Goal: Information Seeking & Learning: Compare options

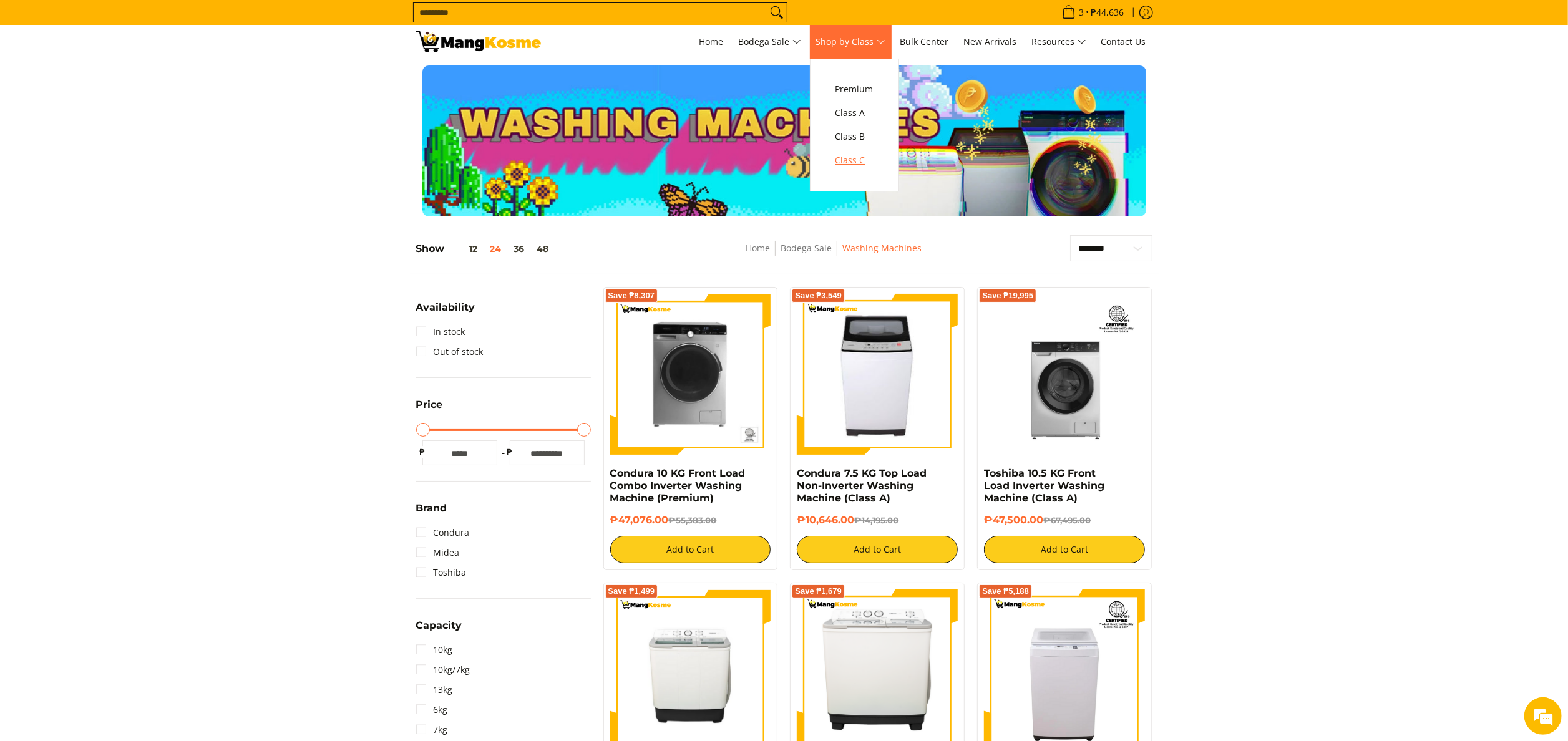
click at [853, 167] on span "Class C" at bounding box center [854, 160] width 38 height 16
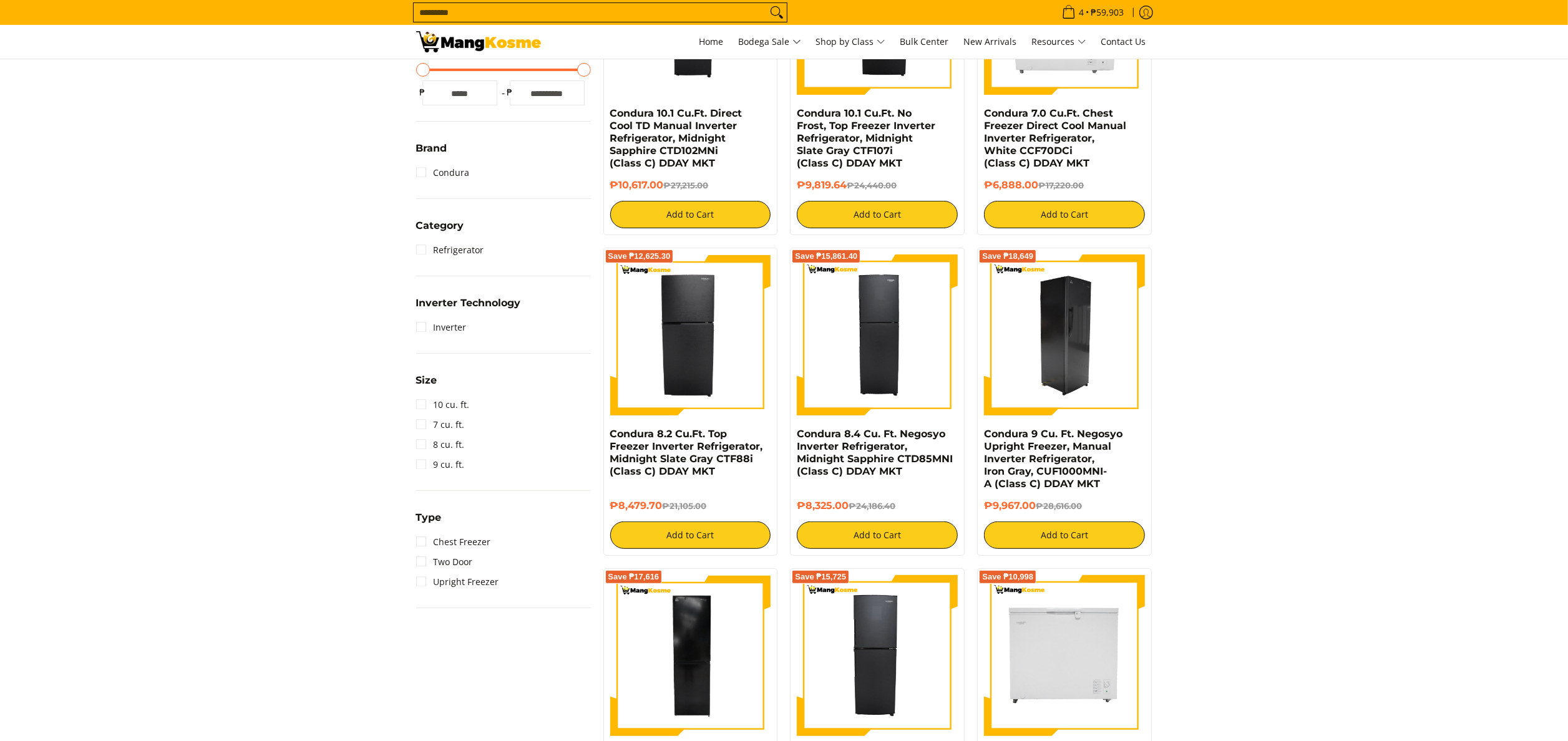
scroll to position [374, 0]
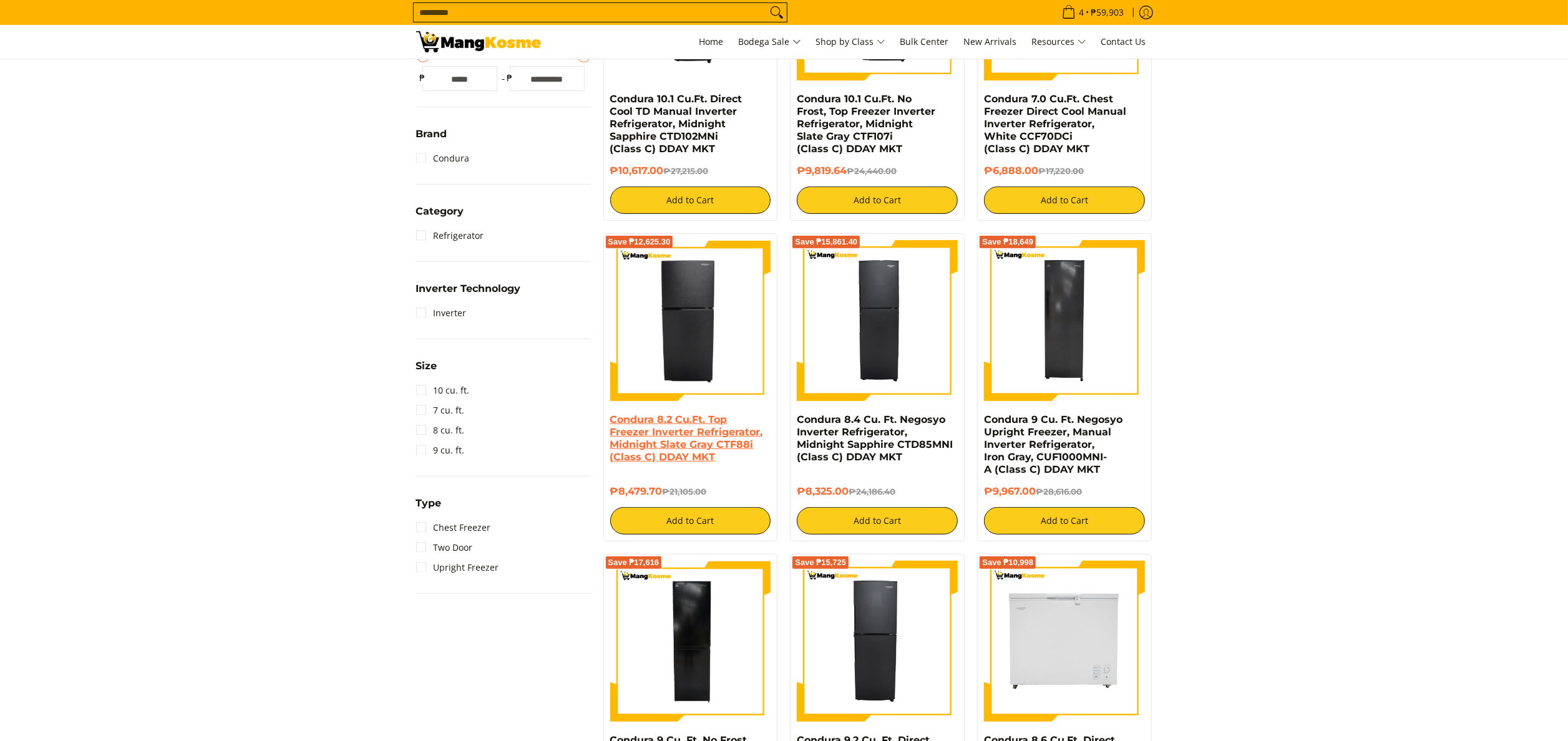
click at [708, 448] on link "Condura 8.2 Cu.Ft. Top Freezer Inverter Refrigerator, Midnight Slate Gray CTF88…" at bounding box center [687, 437] width 153 height 49
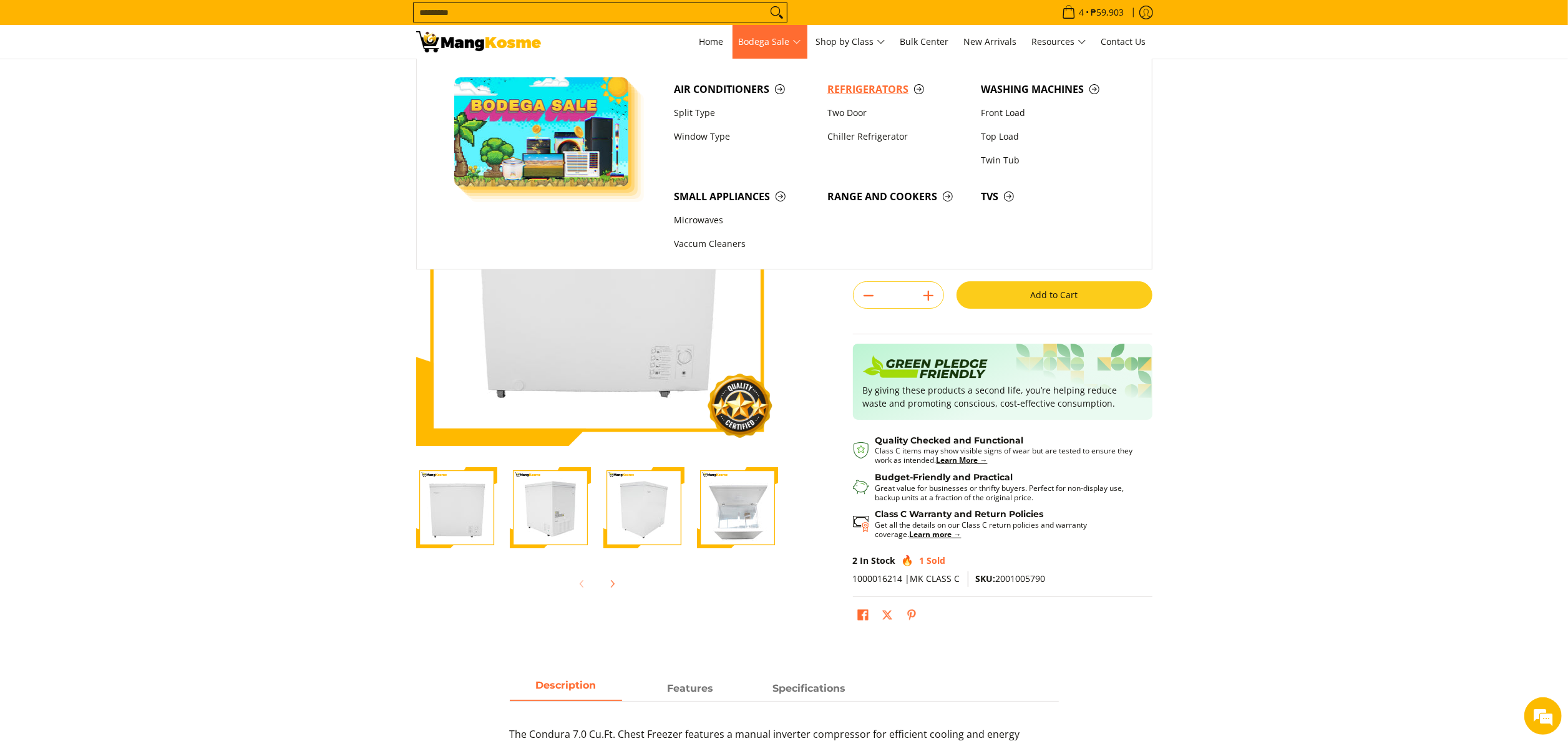
click at [865, 91] on span "Refrigerators" at bounding box center [898, 89] width 141 height 16
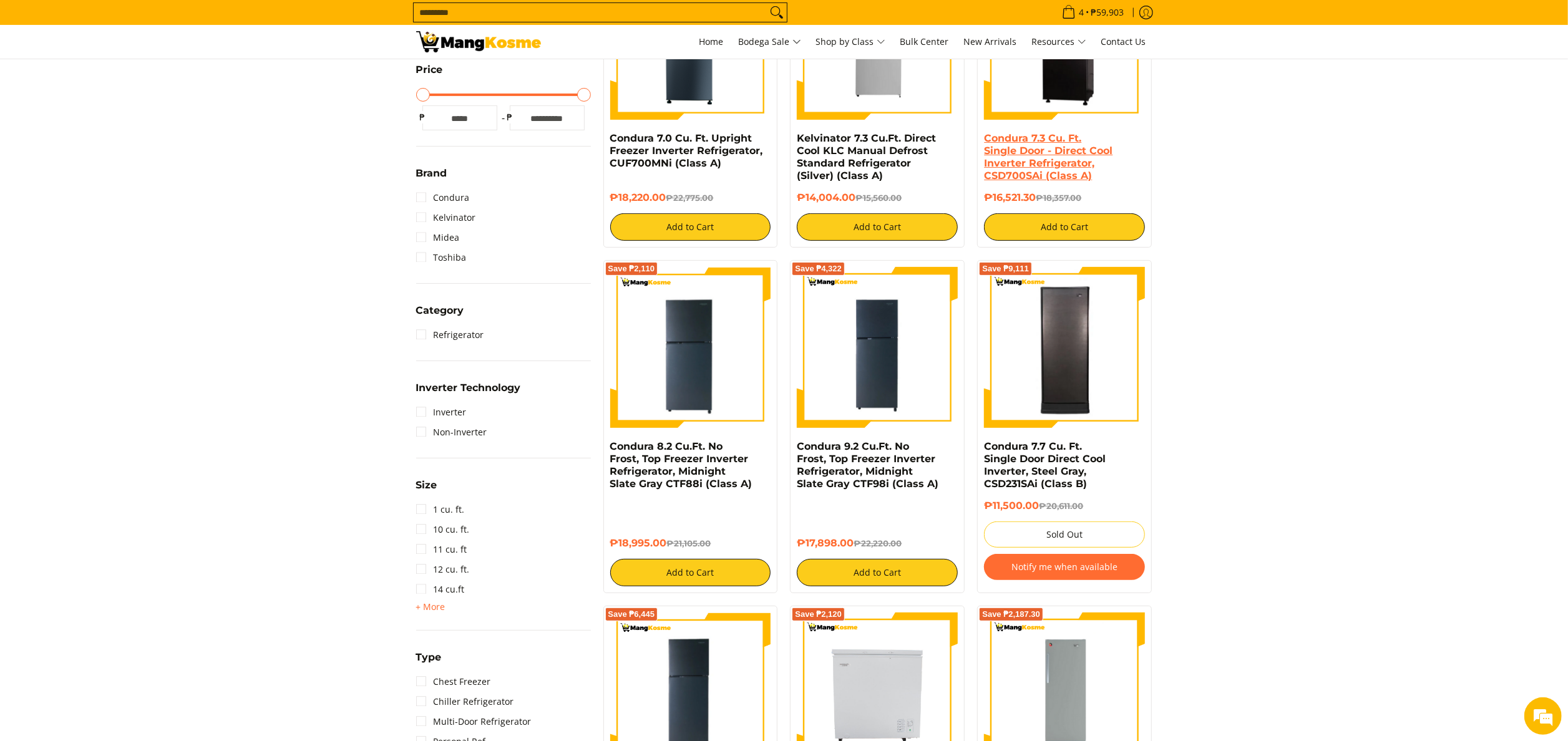
scroll to position [374, 0]
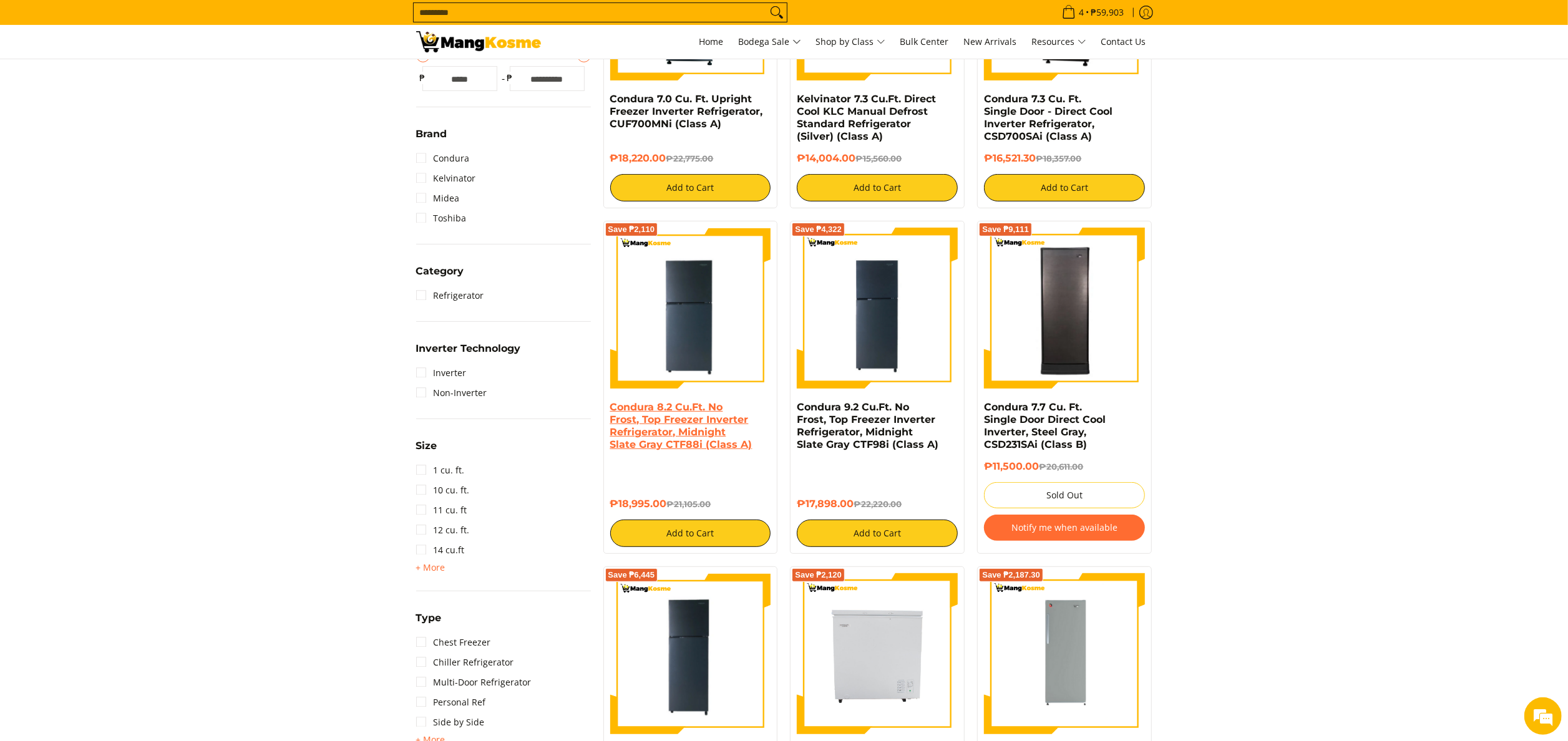
click at [660, 432] on link "Condura 8.2 Cu.Ft. No Frost, Top Freezer Inverter Refrigerator, Midnight Slate …" at bounding box center [682, 425] width 143 height 49
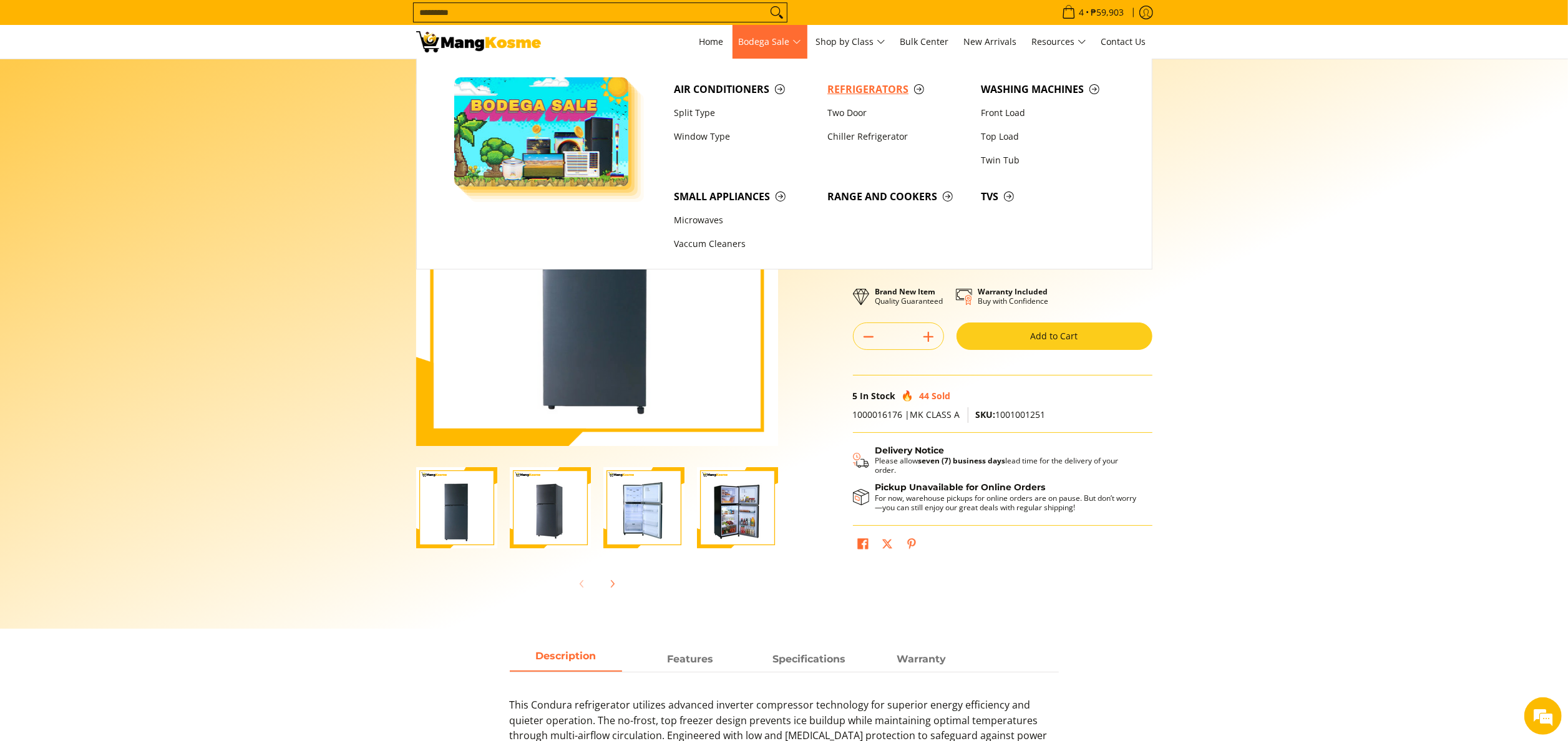
click at [841, 83] on span "Refrigerators" at bounding box center [898, 89] width 141 height 16
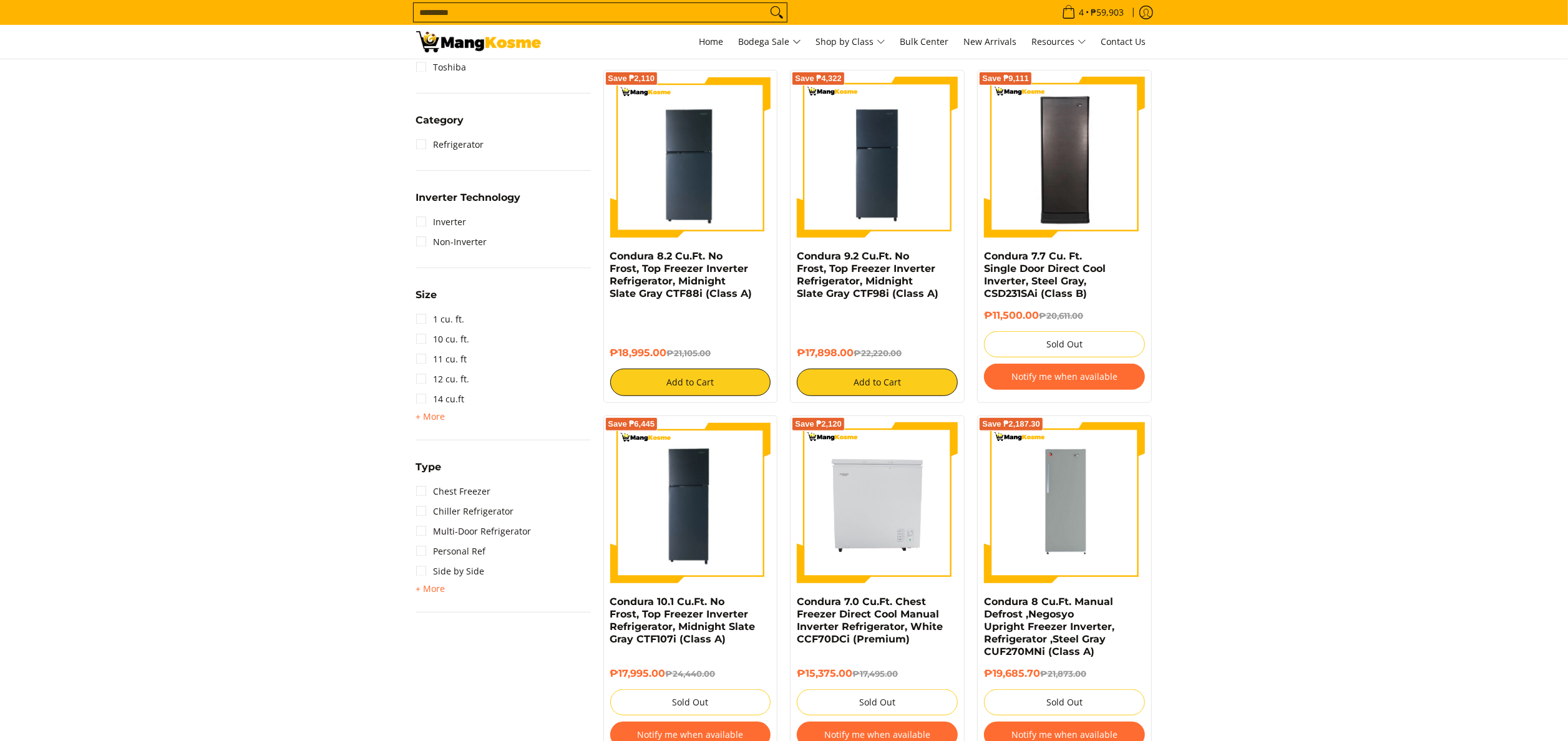
scroll to position [623, 0]
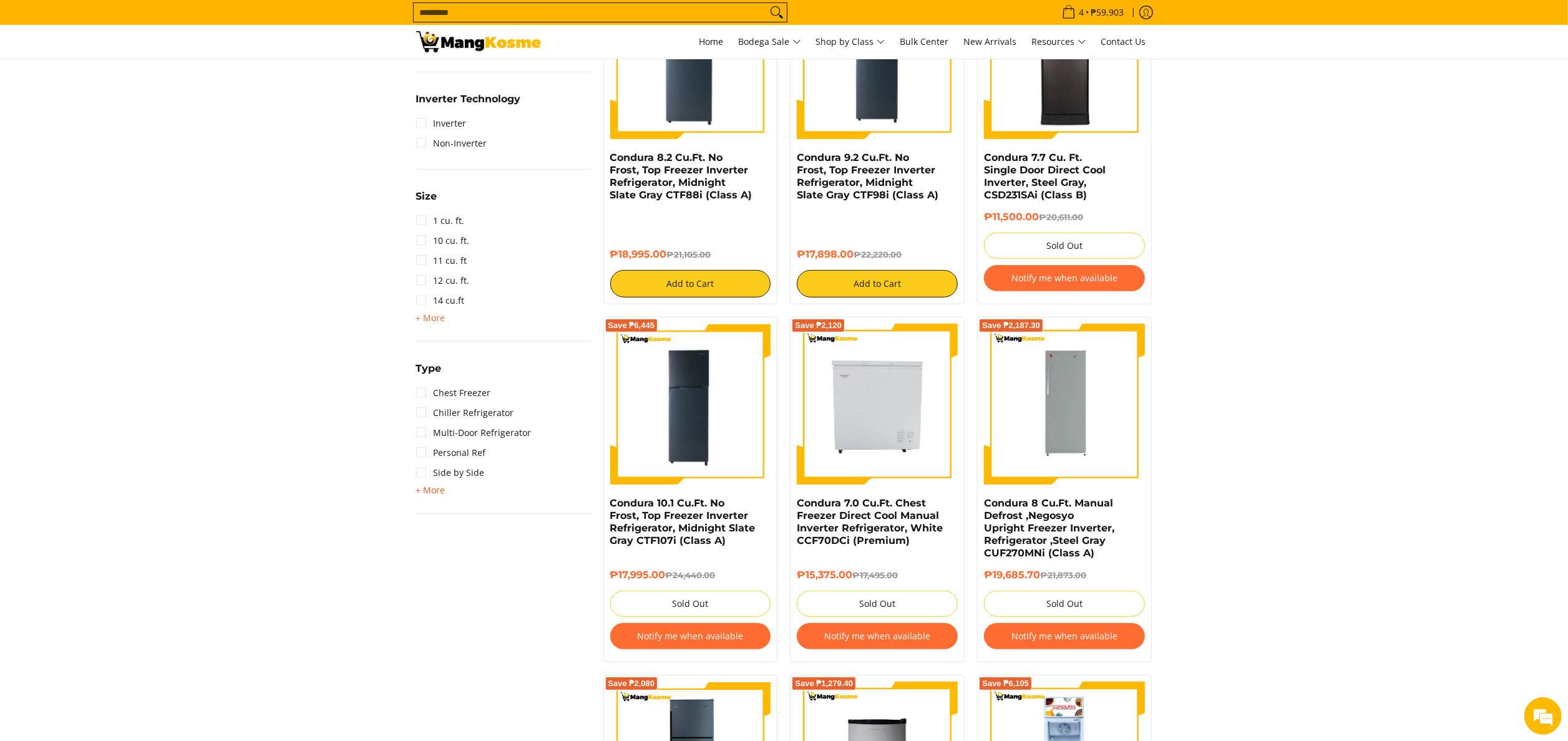
click at [437, 490] on span "+ More" at bounding box center [431, 490] width 30 height 10
click at [460, 511] on link "Two Door" at bounding box center [444, 513] width 57 height 20
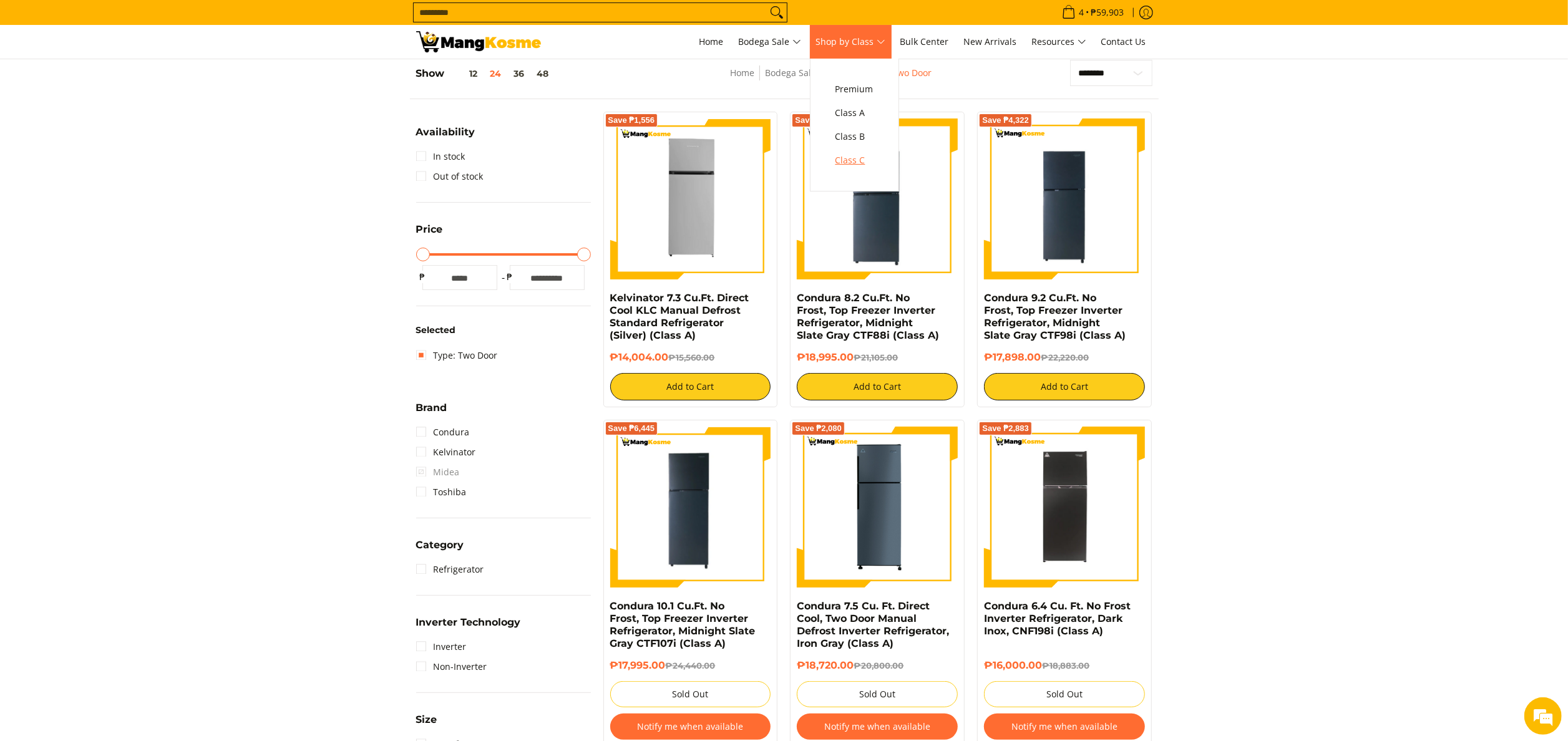
click at [850, 159] on span "Class C" at bounding box center [854, 160] width 38 height 16
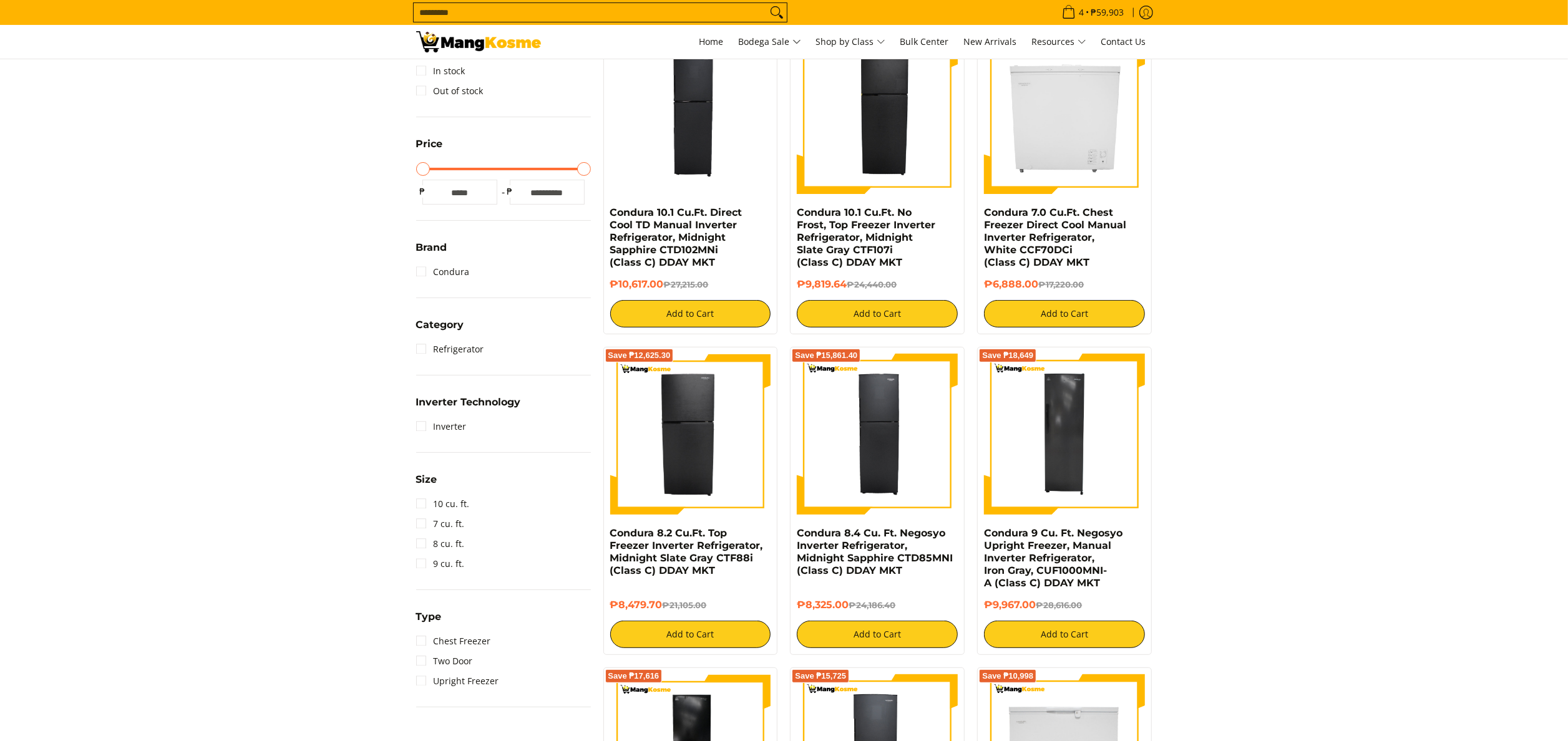
scroll to position [249, 0]
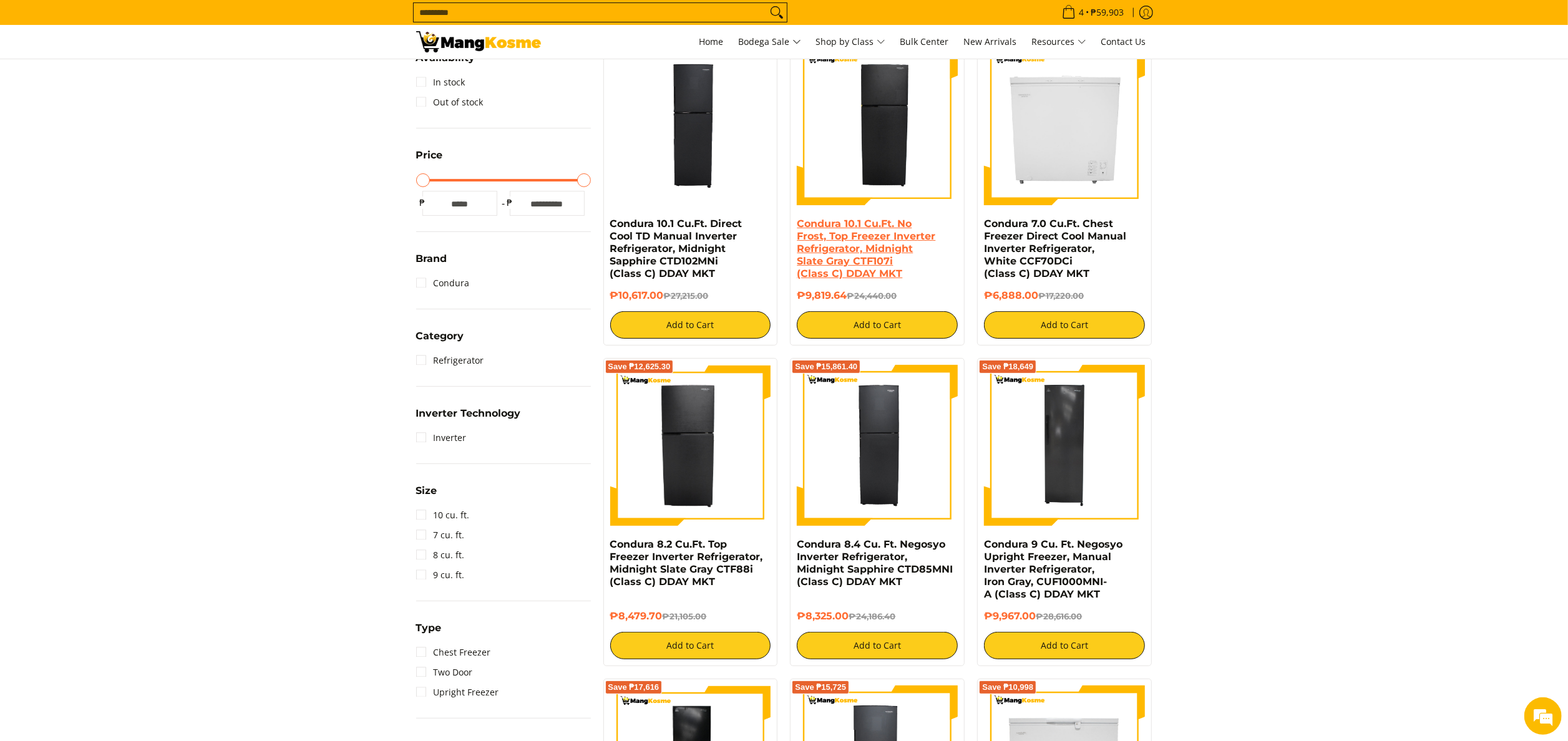
click at [846, 238] on link "Condura 10.1 Cu.Ft. No Frost, Top Freezer Inverter Refrigerator, Midnight Slate…" at bounding box center [866, 248] width 138 height 62
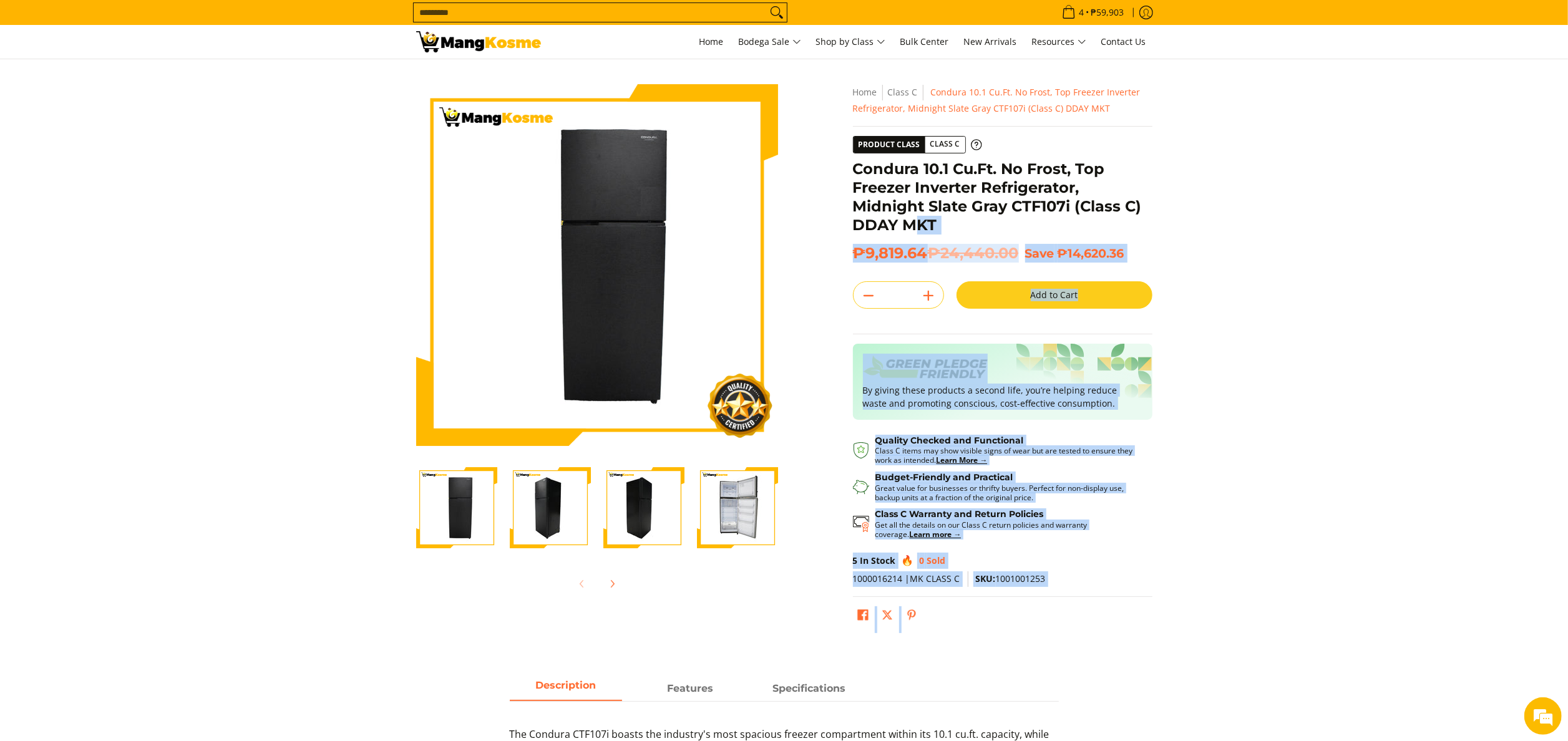
drag, startPoint x: 852, startPoint y: 170, endPoint x: 915, endPoint y: 230, distance: 87.0
click at [915, 230] on div "**********" at bounding box center [1003, 361] width 312 height 555
click at [910, 227] on h1 "Condura 10.1 Cu.Ft. No Frost, Top Freezer Inverter Refrigerator, Midnight Slate…" at bounding box center [1003, 196] width 299 height 75
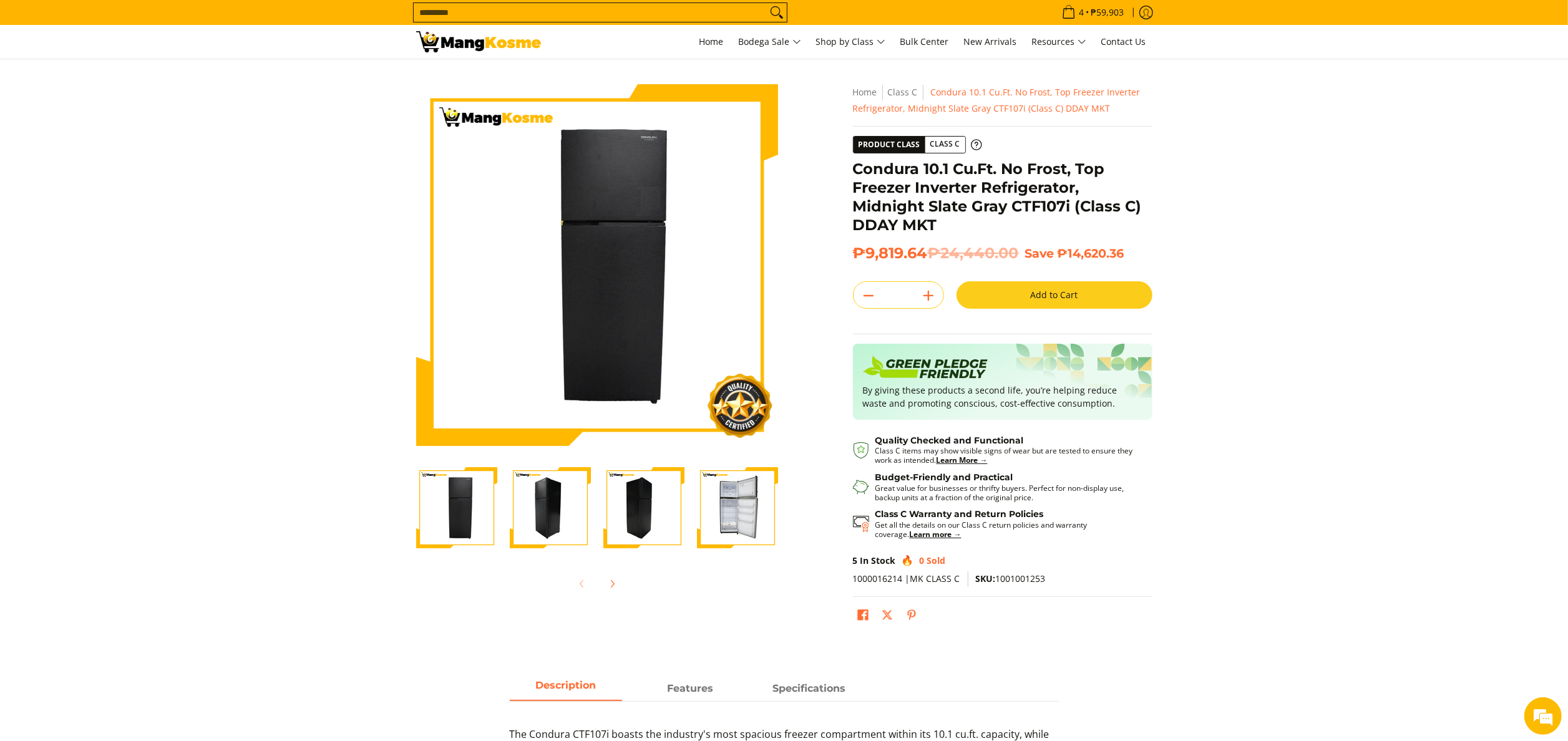
click at [854, 180] on h1 "Condura 10.1 Cu.Ft. No Frost, Top Freezer Inverter Refrigerator, Midnight Slate…" at bounding box center [1003, 196] width 299 height 75
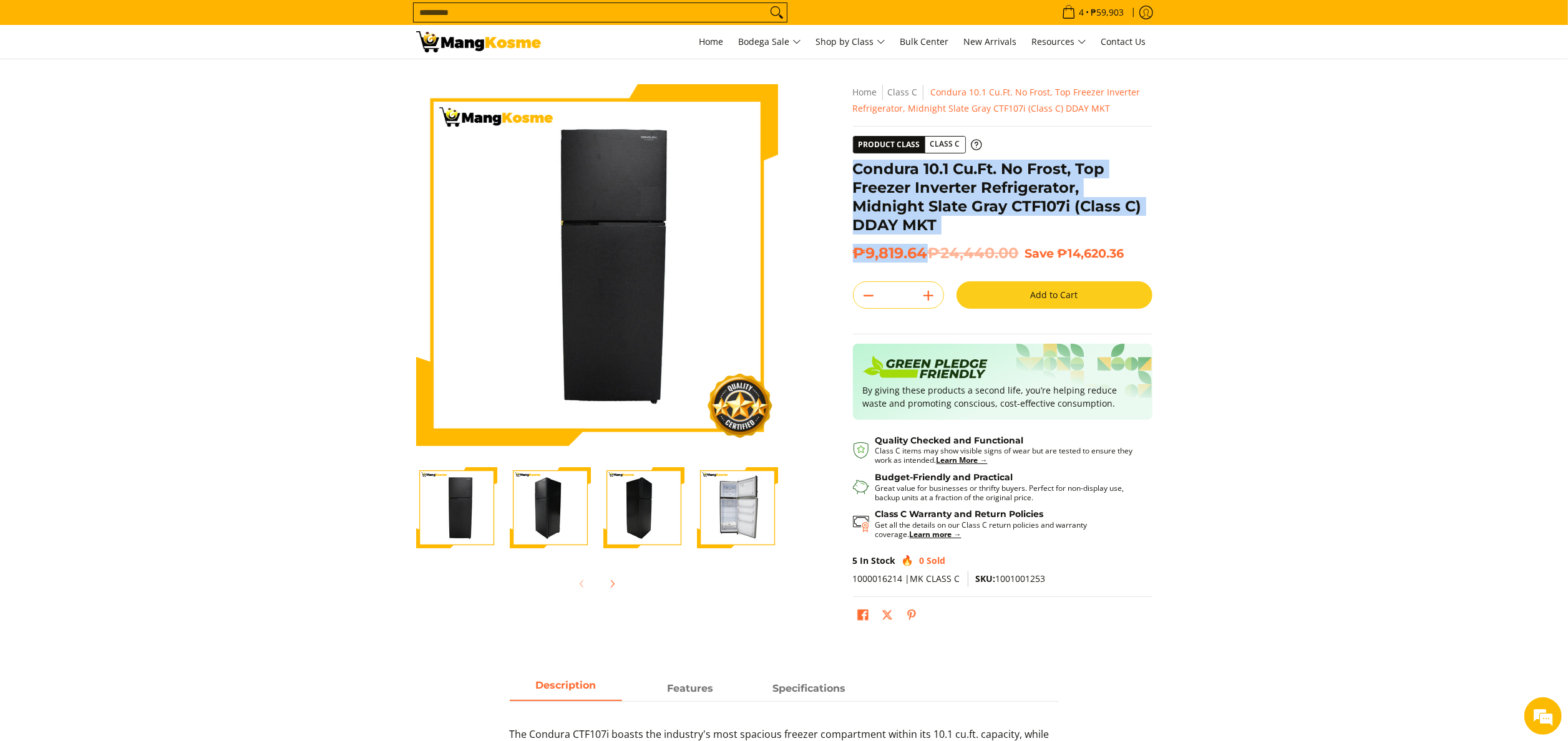
drag, startPoint x: 855, startPoint y: 167, endPoint x: 924, endPoint y: 253, distance: 110.3
click at [924, 253] on div "**********" at bounding box center [1003, 361] width 299 height 555
copy div "Condura 10.1 Cu.Ft. No Frost, Top Freezer Inverter Refrigerator, Midnight Slate…"
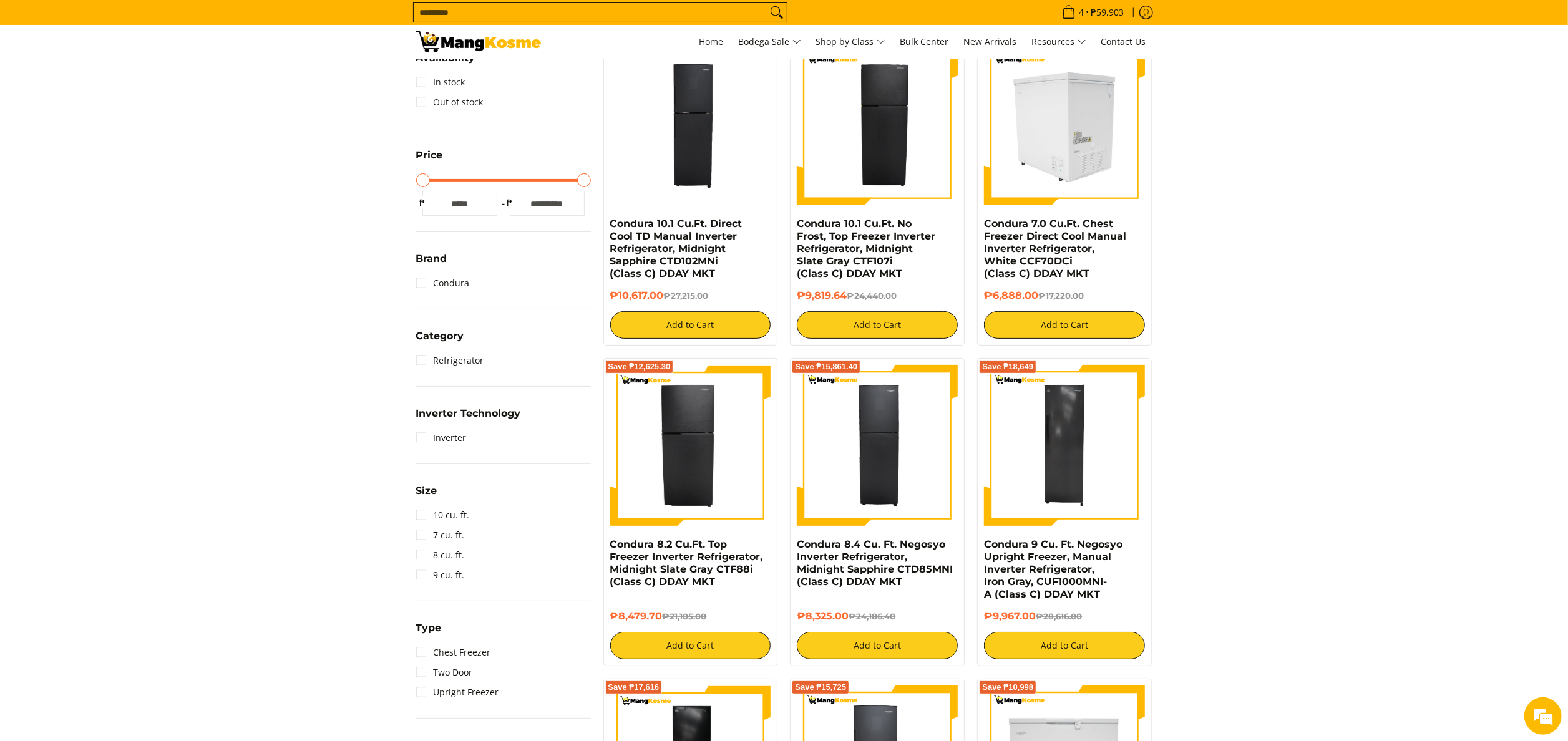
drag, startPoint x: 1471, startPoint y: 263, endPoint x: 1106, endPoint y: 190, distance: 372.2
click at [1471, 262] on section "**********" at bounding box center [784, 480] width 1568 height 1014
click at [1105, 190] on img at bounding box center [1065, 125] width 161 height 161
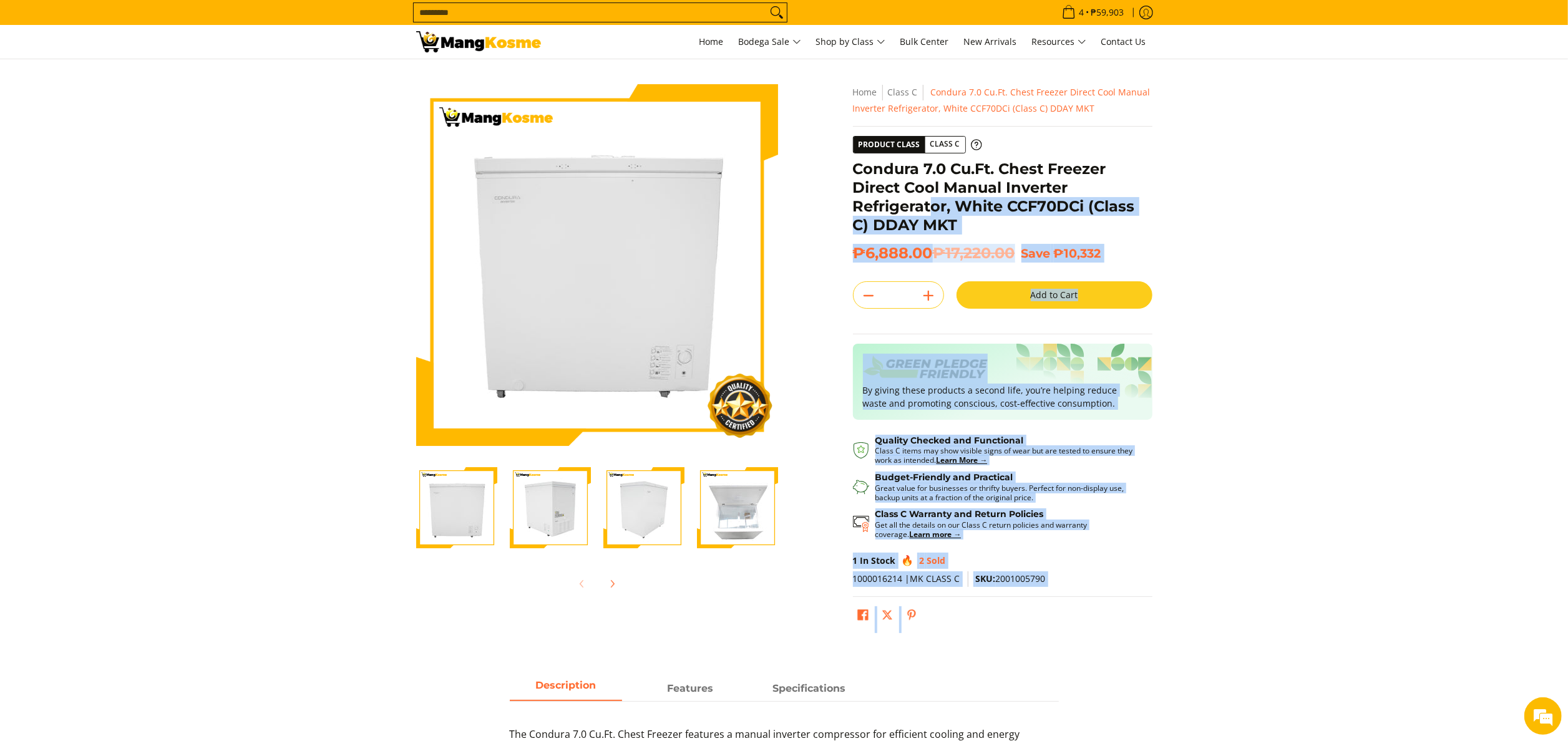
drag, startPoint x: 847, startPoint y: 170, endPoint x: 931, endPoint y: 209, distance: 92.6
click at [931, 209] on div "**********" at bounding box center [1003, 361] width 312 height 555
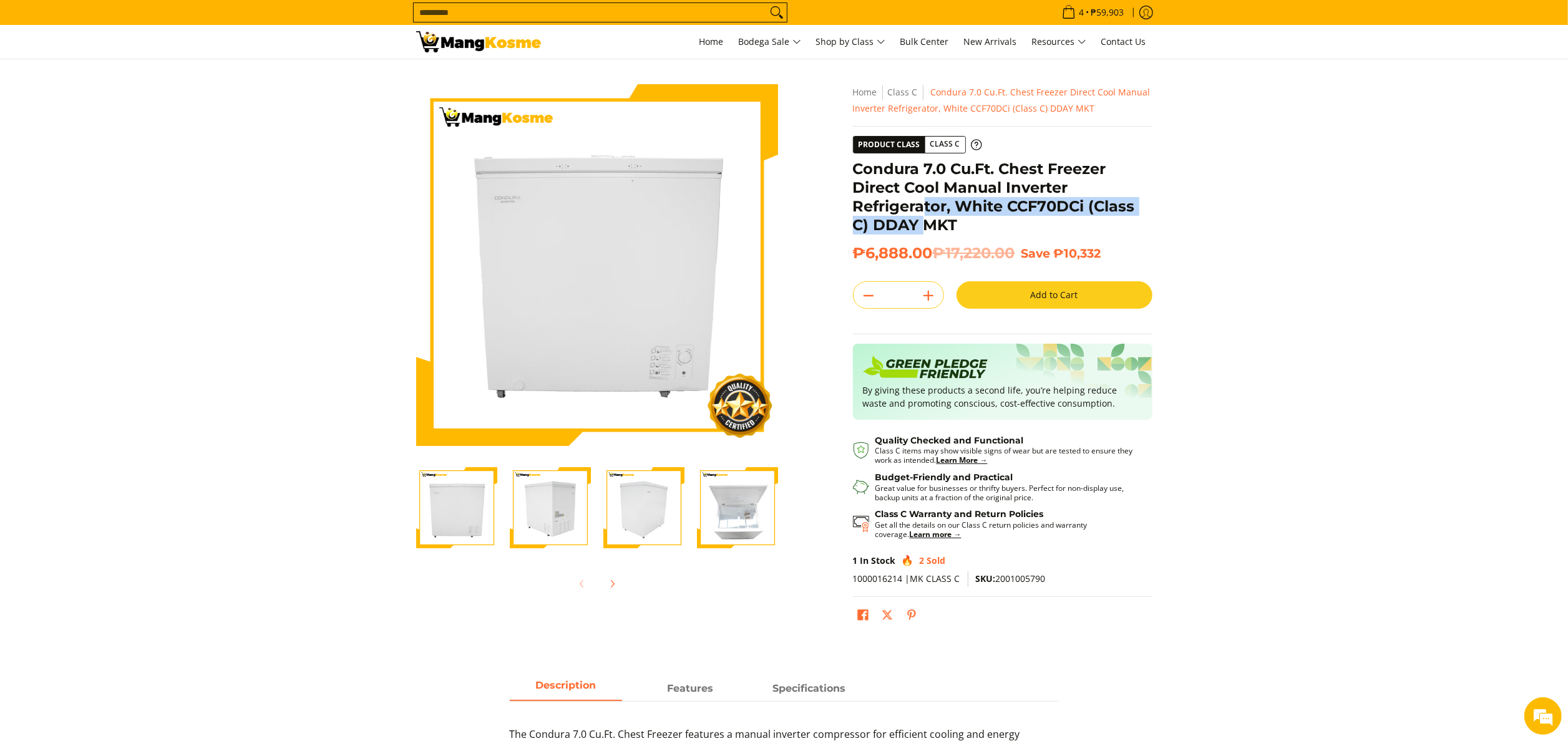
drag, startPoint x: 931, startPoint y: 209, endPoint x: 928, endPoint y: 216, distance: 7.6
click at [928, 216] on h1 "Condura 7.0 Cu.Ft. Chest Freezer Direct Cool Manual Inverter Refrigerator, Whit…" at bounding box center [1003, 196] width 299 height 75
drag, startPoint x: 928, startPoint y: 216, endPoint x: 926, endPoint y: 249, distance: 33.1
click at [926, 249] on span "₱6,888.00 ₱17,220.00" at bounding box center [934, 253] width 162 height 19
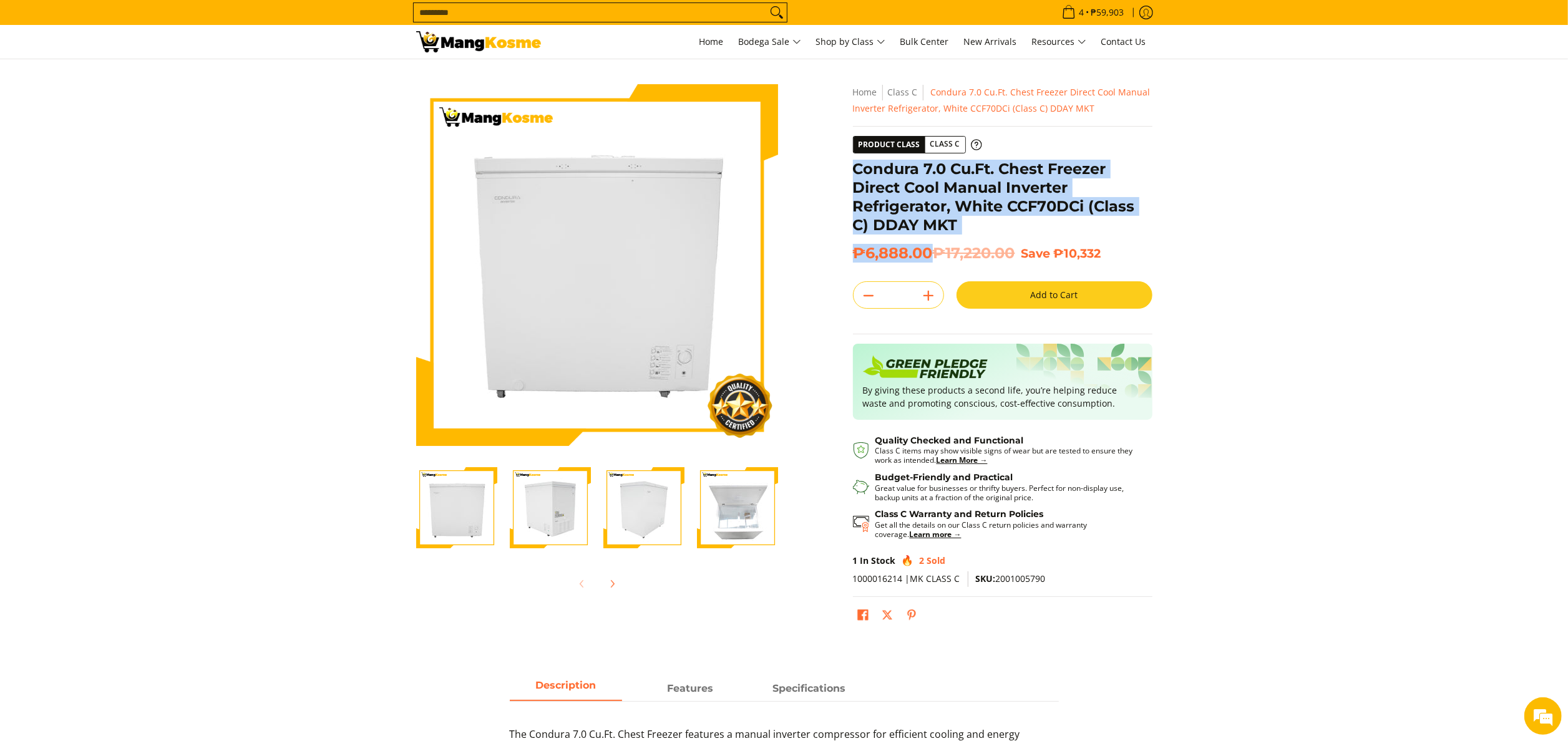
drag, startPoint x: 931, startPoint y: 249, endPoint x: 854, endPoint y: 172, distance: 108.9
click at [854, 172] on div "**********" at bounding box center [1003, 361] width 299 height 555
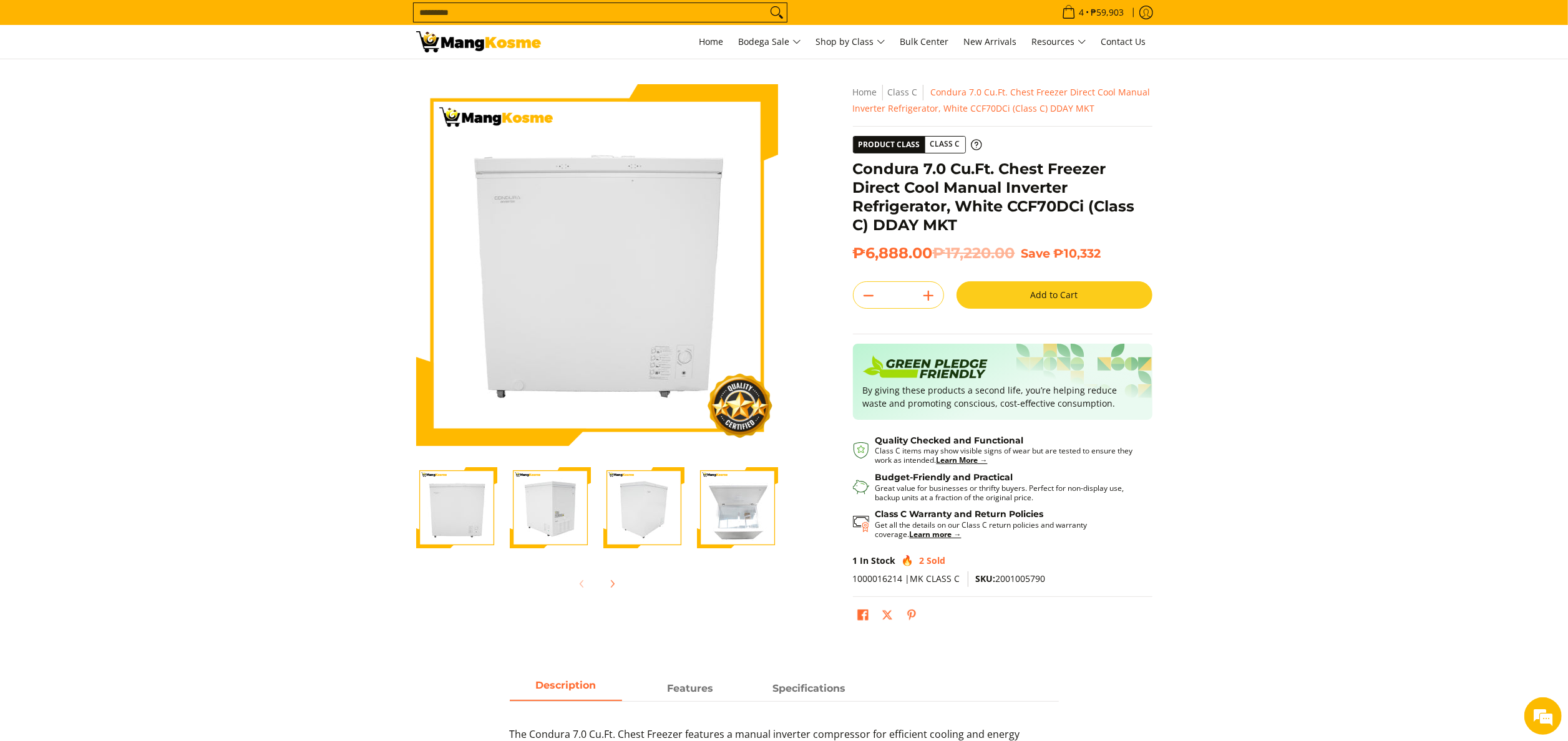
drag, startPoint x: 854, startPoint y: 172, endPoint x: 1466, endPoint y: 370, distance: 643.2
click at [1467, 368] on section "Skip to Main Content Enable zoom Disable zoom Enable zoom Disable zoom Enable z…" at bounding box center [784, 358] width 1568 height 598
